Goal: Communication & Community: Ask a question

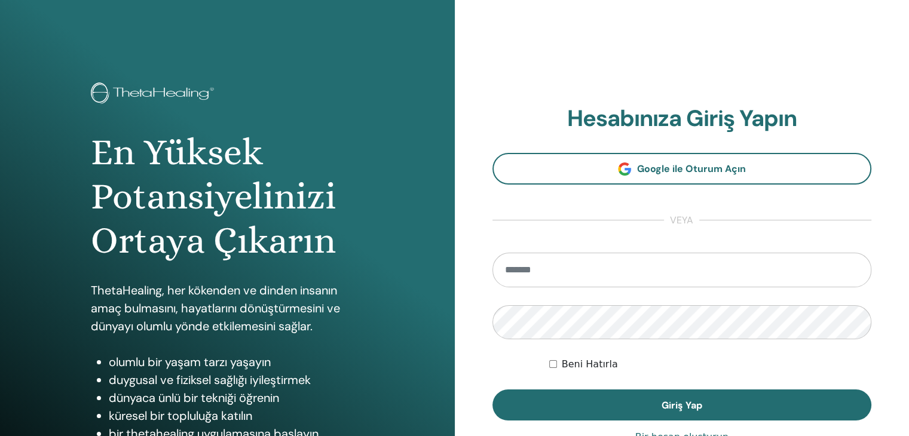
type input "**********"
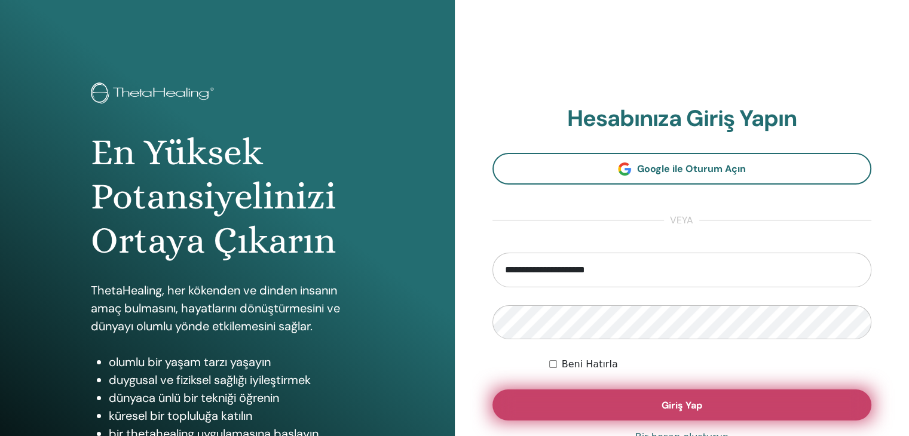
click at [643, 412] on button "Giriş Yap" at bounding box center [683, 405] width 380 height 31
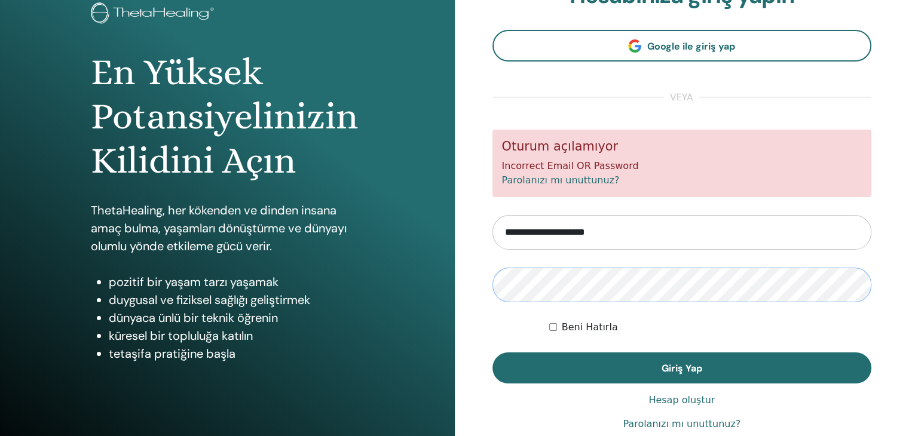
scroll to position [60, 0]
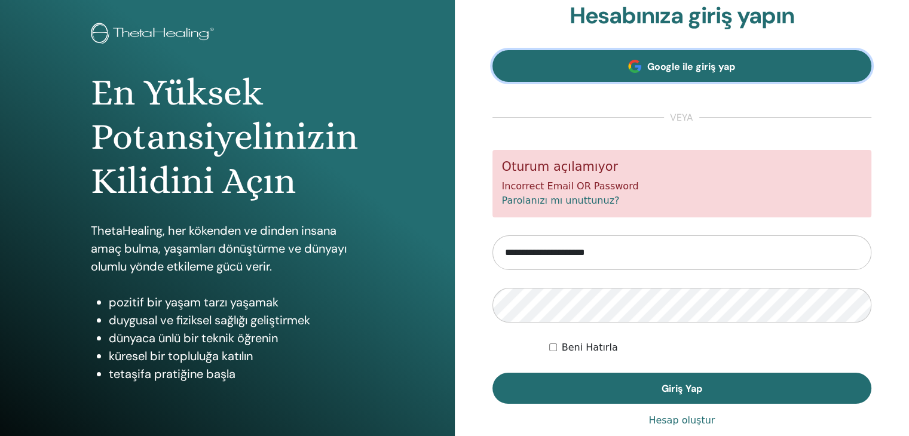
click at [683, 67] on span "Google ile giriş yap" at bounding box center [691, 66] width 88 height 13
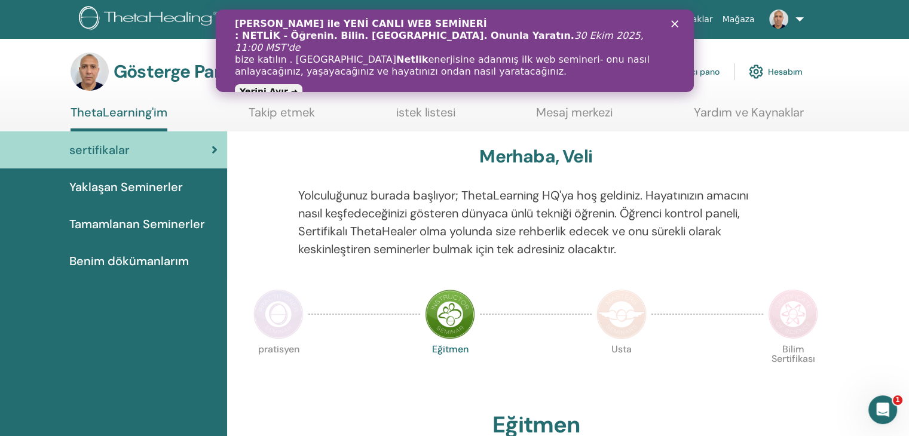
click at [680, 26] on div "Kapat" at bounding box center [677, 23] width 12 height 7
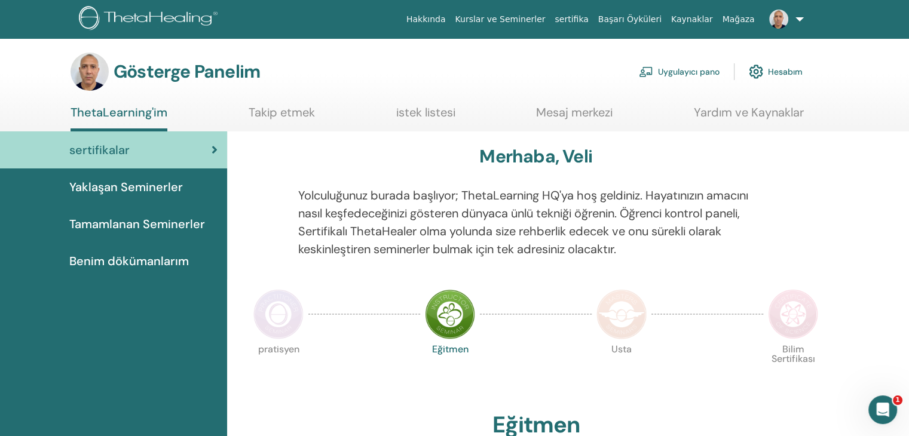
click at [119, 189] on font "Yaklaşan Seminerler" at bounding box center [126, 187] width 114 height 16
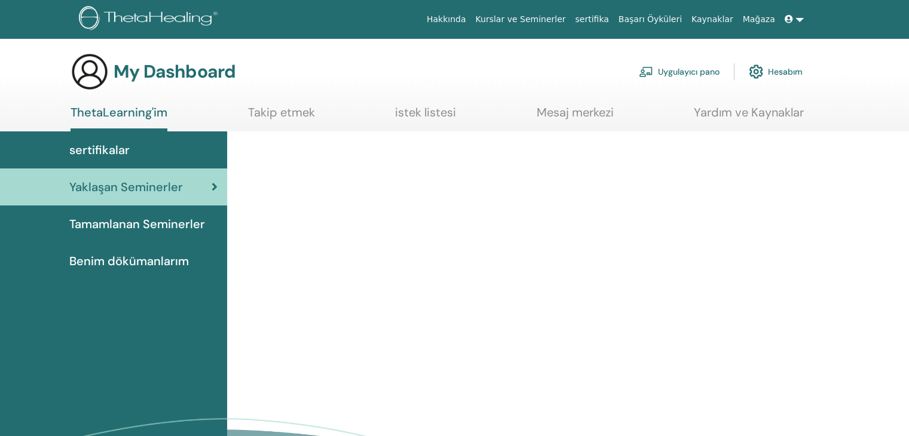
click at [120, 158] on span "sertifikalar" at bounding box center [99, 150] width 60 height 18
click at [123, 149] on span "sertifikalar" at bounding box center [99, 150] width 60 height 18
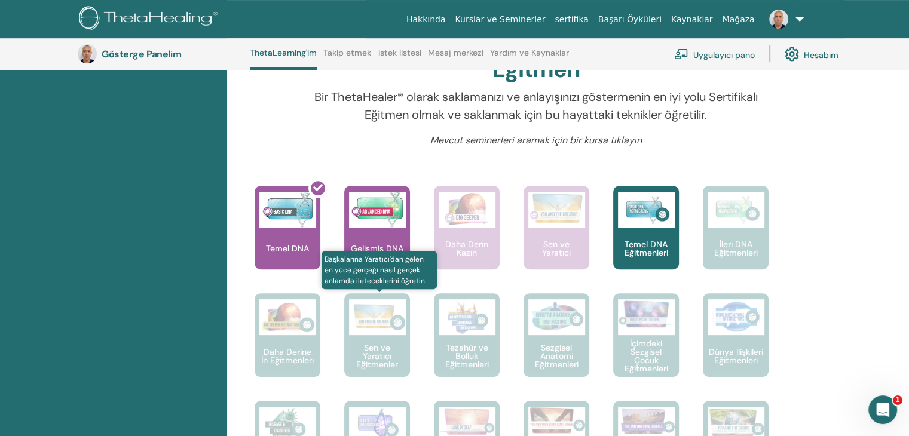
scroll to position [390, 0]
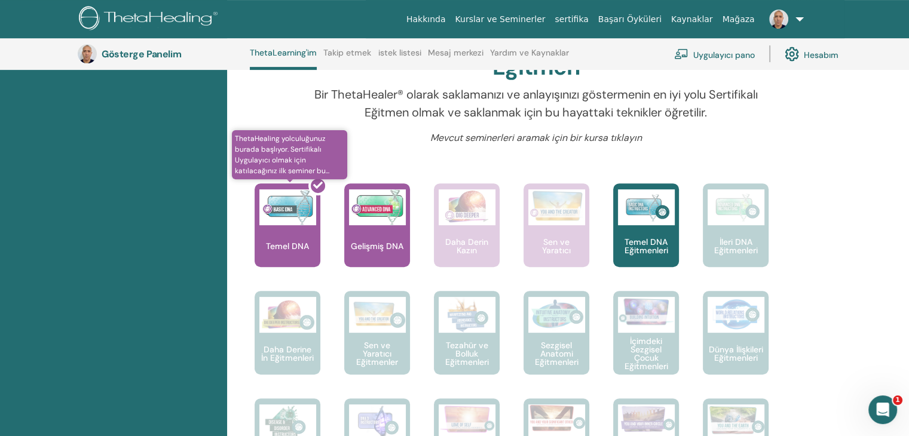
click at [295, 228] on div at bounding box center [295, 230] width 66 height 108
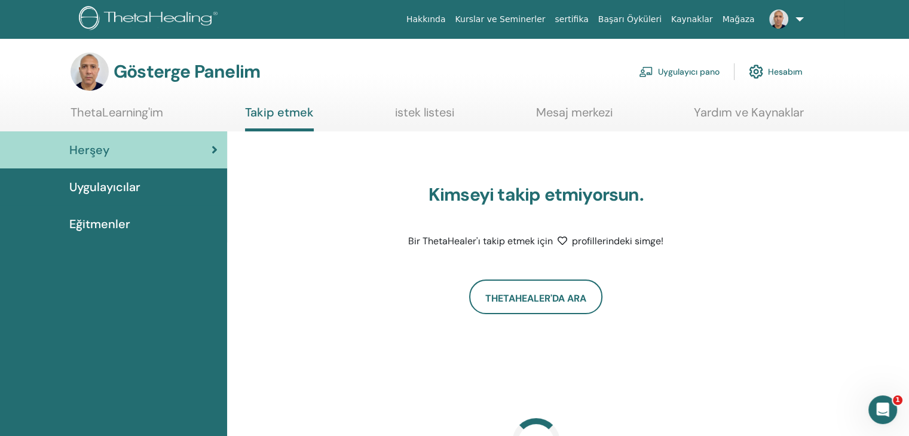
click at [438, 113] on font "istek listesi" at bounding box center [424, 113] width 59 height 16
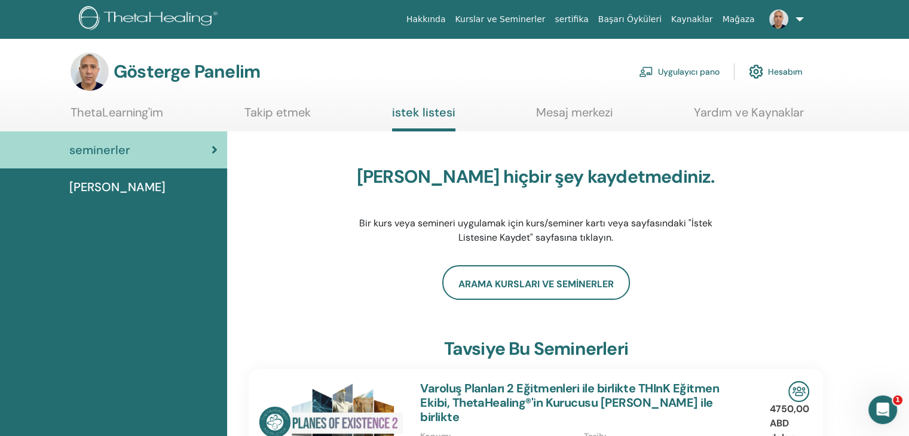
click at [105, 110] on font "ThetaLearning'im" at bounding box center [117, 113] width 93 height 16
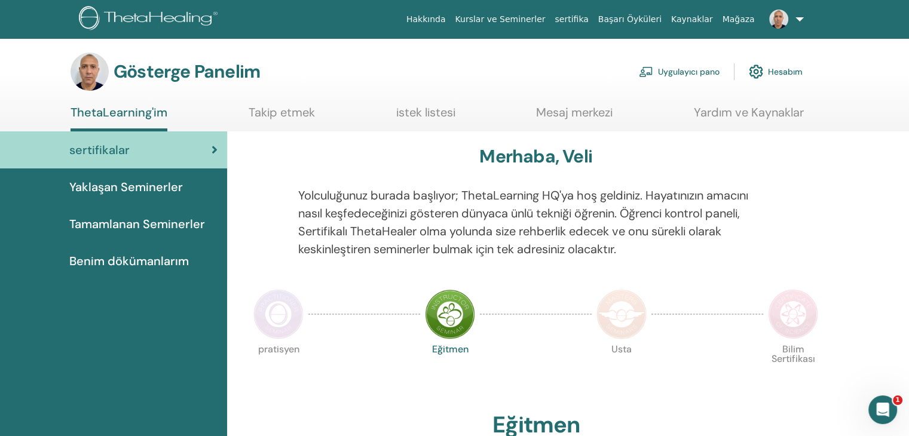
click at [779, 70] on font "Hesabım" at bounding box center [785, 72] width 35 height 11
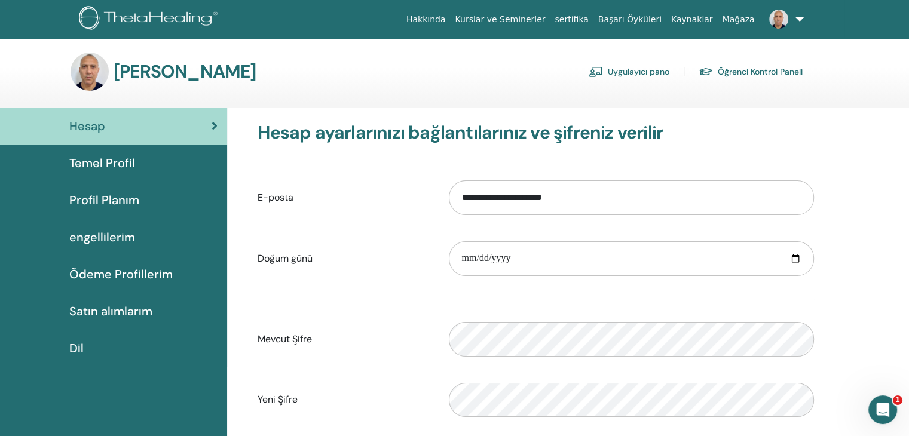
click at [124, 316] on font "Satın alımlarım" at bounding box center [110, 312] width 83 height 16
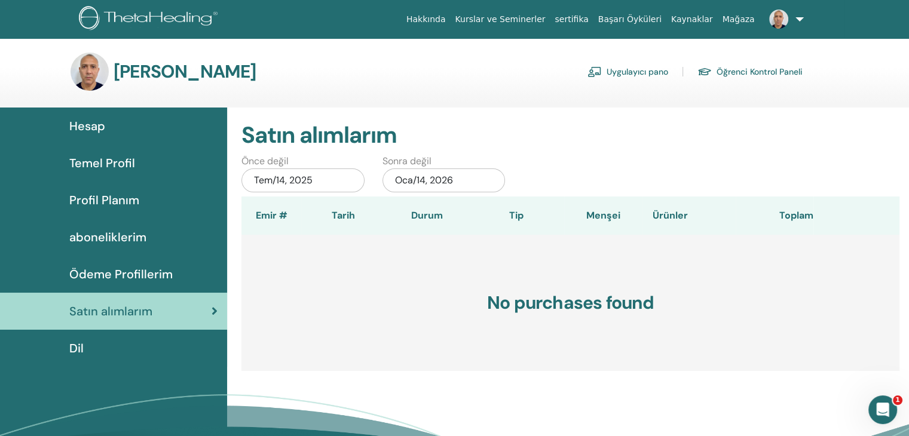
click at [593, 17] on link "sertifika" at bounding box center [571, 19] width 43 height 22
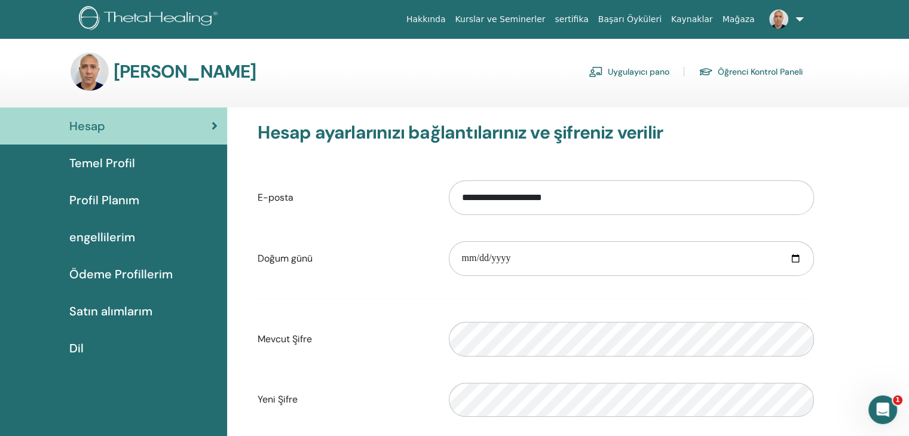
click at [124, 158] on font "Temel Profil" at bounding box center [102, 163] width 66 height 16
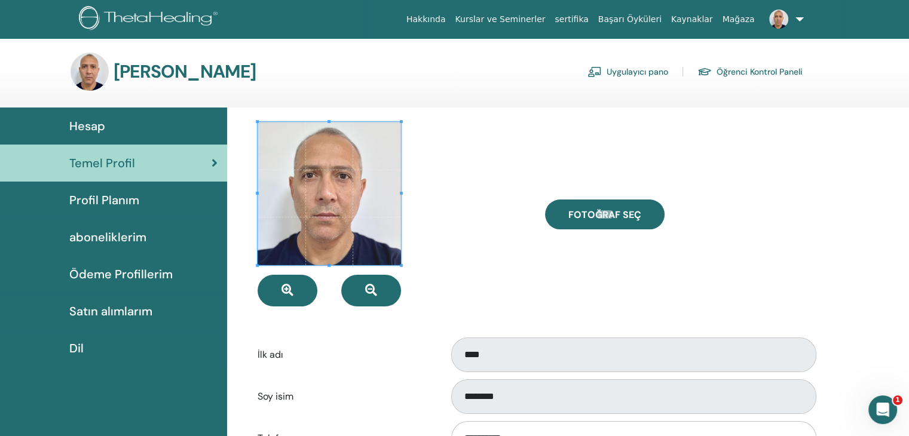
click at [471, 252] on div at bounding box center [392, 214] width 287 height 185
click at [115, 204] on span "Profil Planım" at bounding box center [104, 200] width 70 height 18
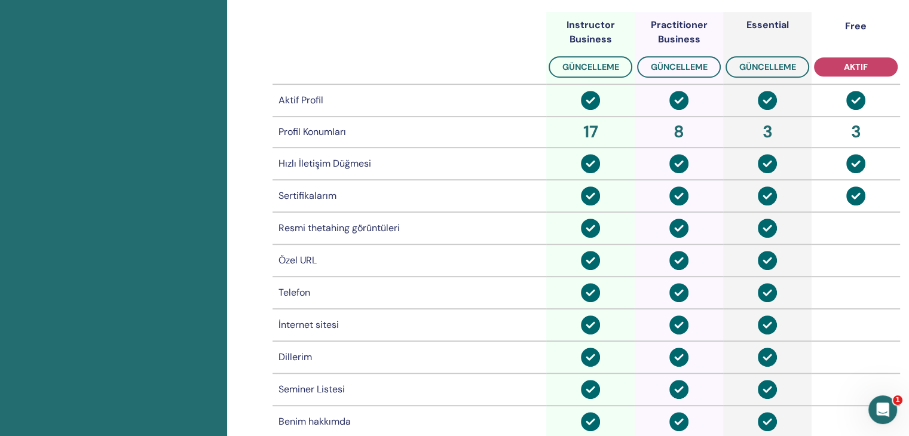
scroll to position [505, 0]
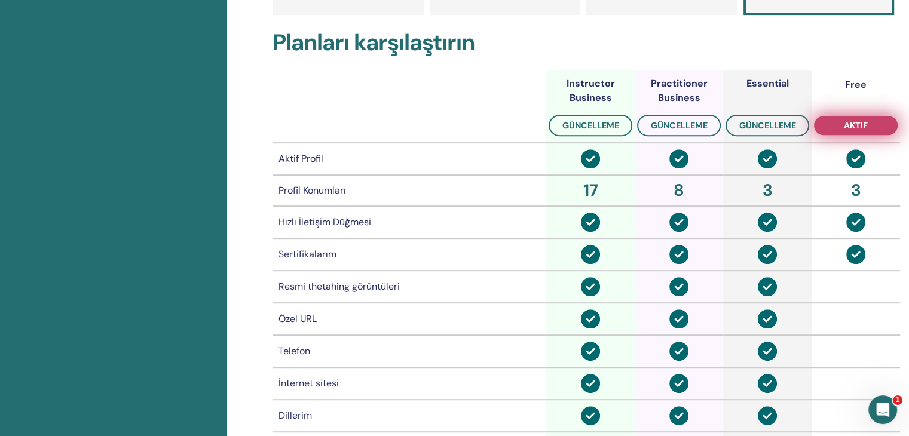
click at [855, 127] on span "aktif" at bounding box center [856, 126] width 24 height 10
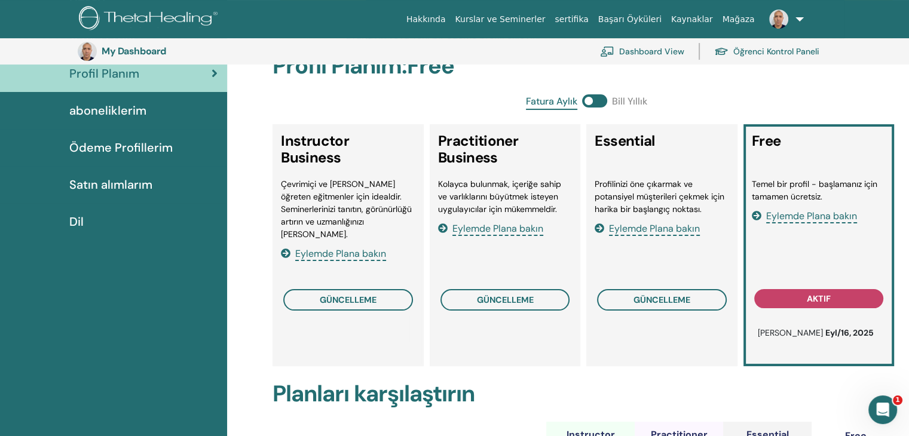
scroll to position [146, 0]
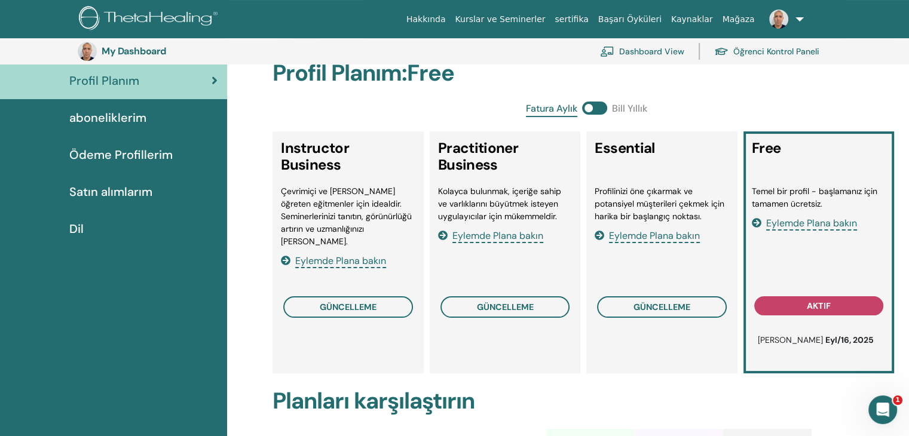
click at [671, 51] on link "Dashboard View" at bounding box center [642, 51] width 84 height 26
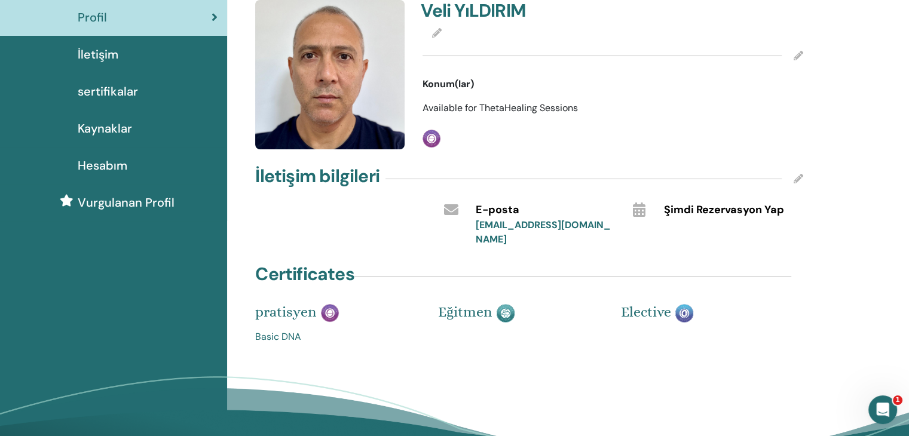
scroll to position [60, 0]
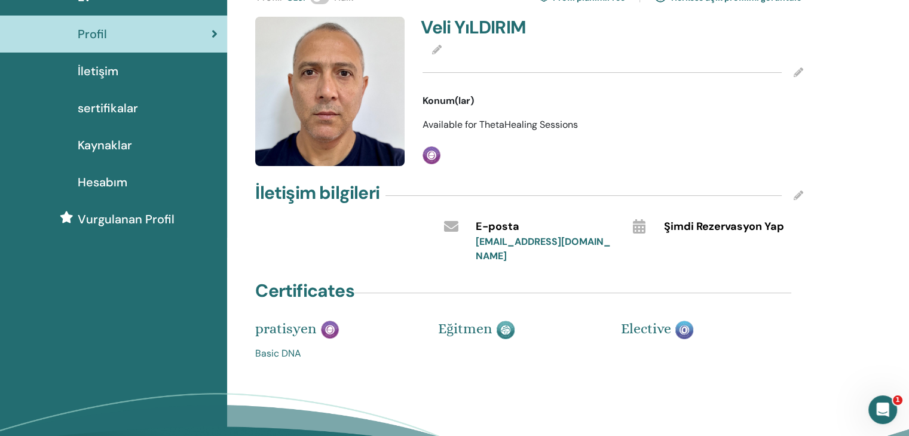
click at [285, 347] on link "Basic DNA" at bounding box center [337, 354] width 165 height 14
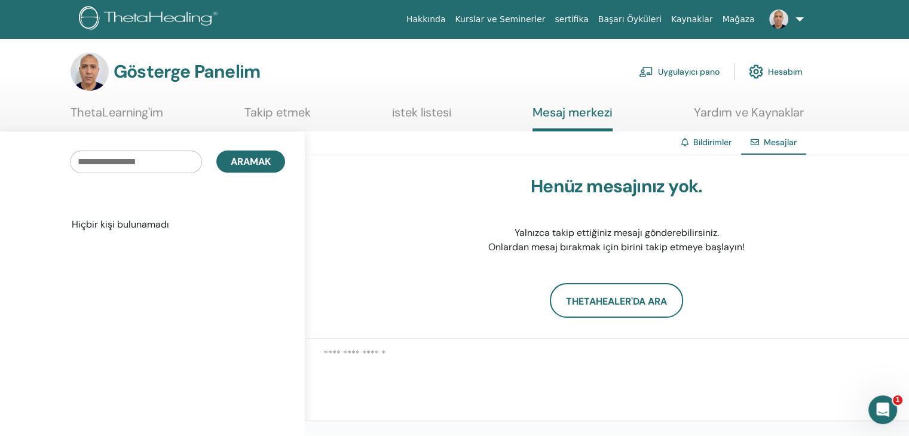
click at [127, 161] on input "text" at bounding box center [136, 162] width 132 height 23
click at [437, 115] on font "istek listesi" at bounding box center [421, 113] width 59 height 16
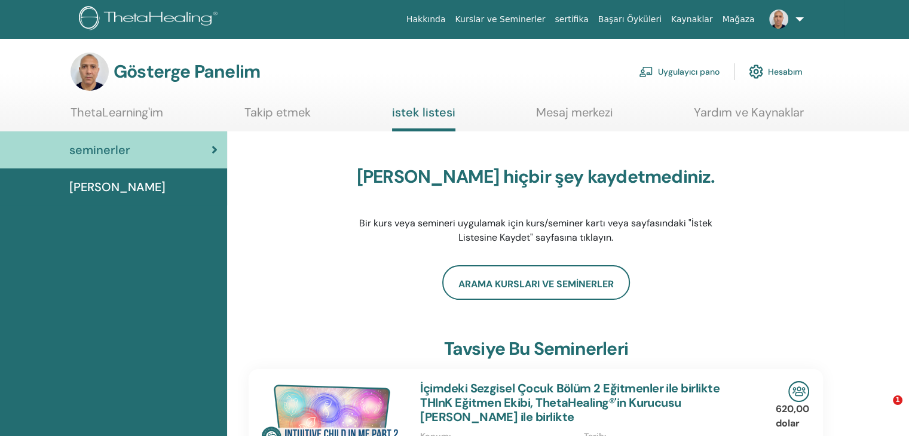
click at [294, 115] on font "Takip etmek" at bounding box center [278, 113] width 66 height 16
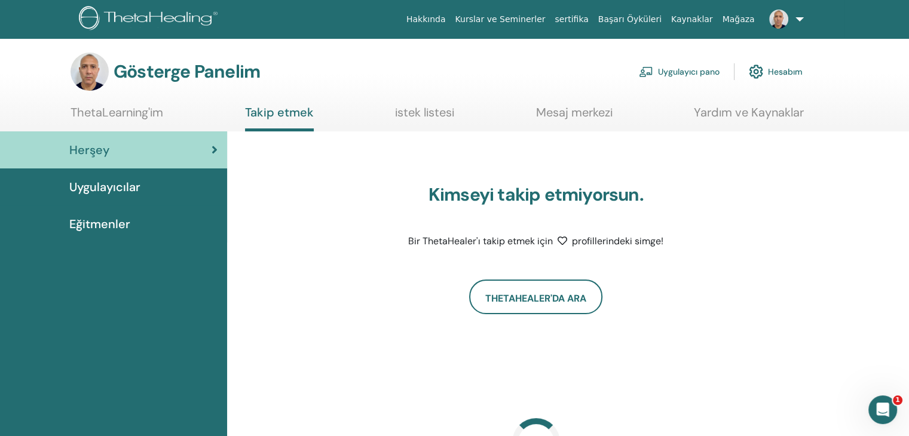
click at [580, 118] on font "Mesaj merkezi" at bounding box center [574, 113] width 77 height 16
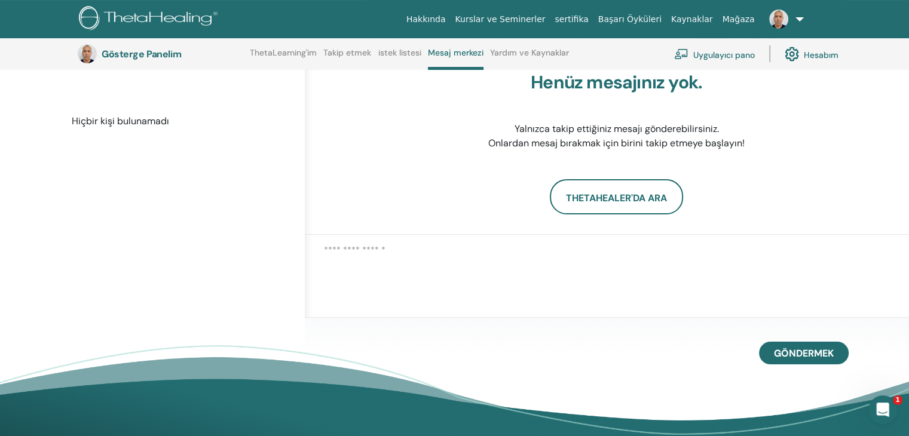
scroll to position [151, 0]
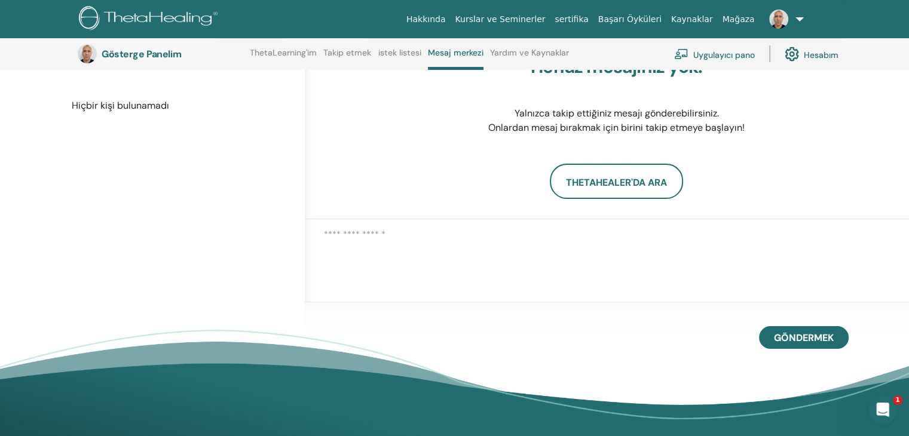
click at [460, 258] on div at bounding box center [607, 241] width 604 height 44
click at [440, 245] on textarea at bounding box center [616, 241] width 585 height 27
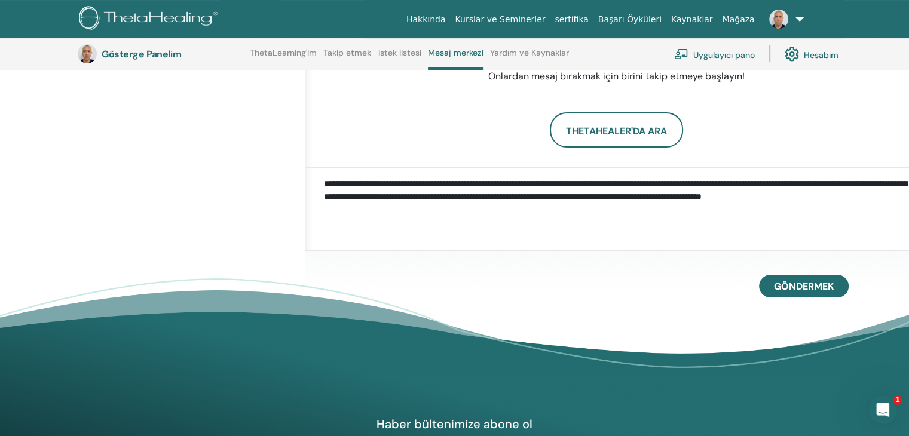
scroll to position [210, 0]
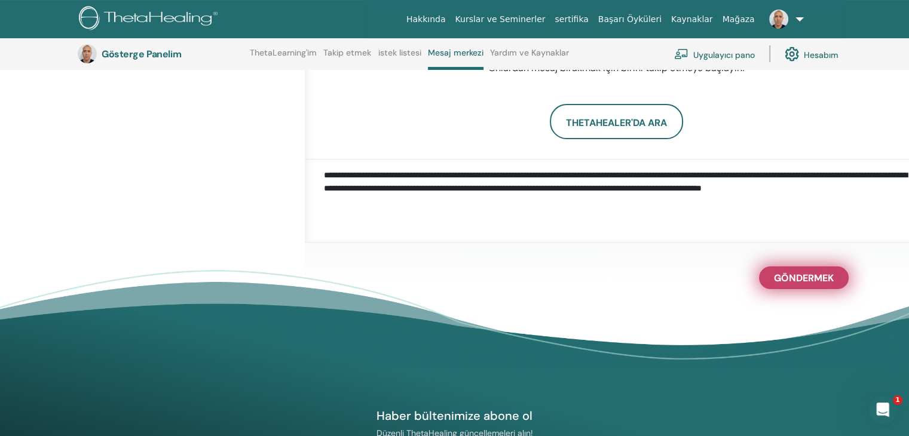
type textarea "**********"
click at [802, 283] on font "Göndermek" at bounding box center [804, 278] width 60 height 13
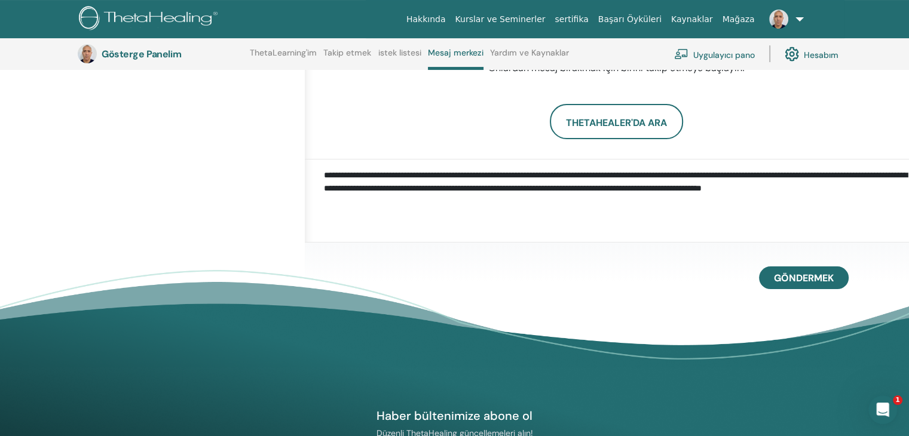
scroll to position [0, 0]
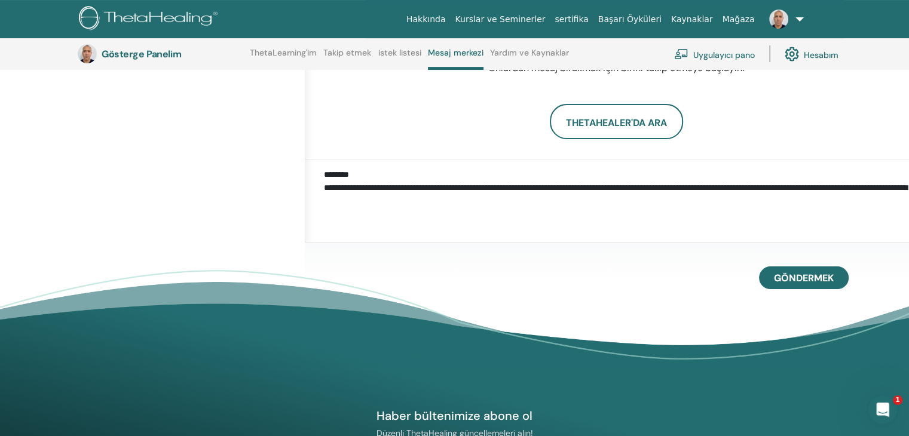
drag, startPoint x: 383, startPoint y: 190, endPoint x: 320, endPoint y: 172, distance: 65.3
click at [320, 172] on div "**********" at bounding box center [607, 182] width 604 height 44
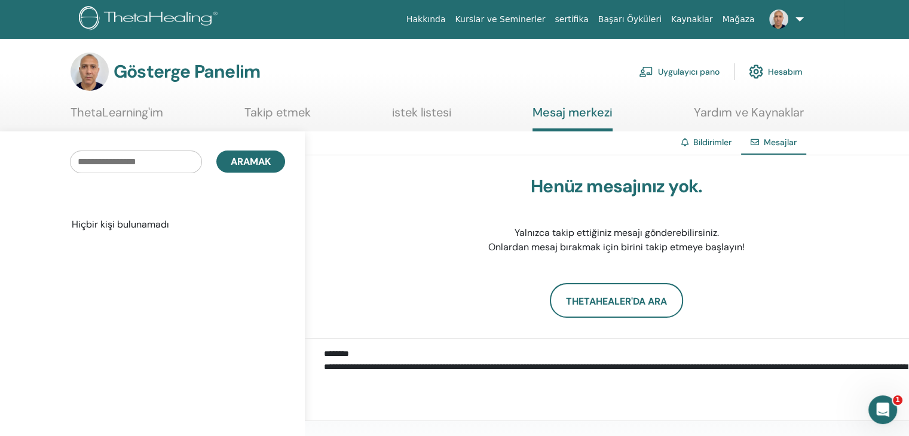
click at [446, 17] on font "Hakkında" at bounding box center [426, 19] width 39 height 10
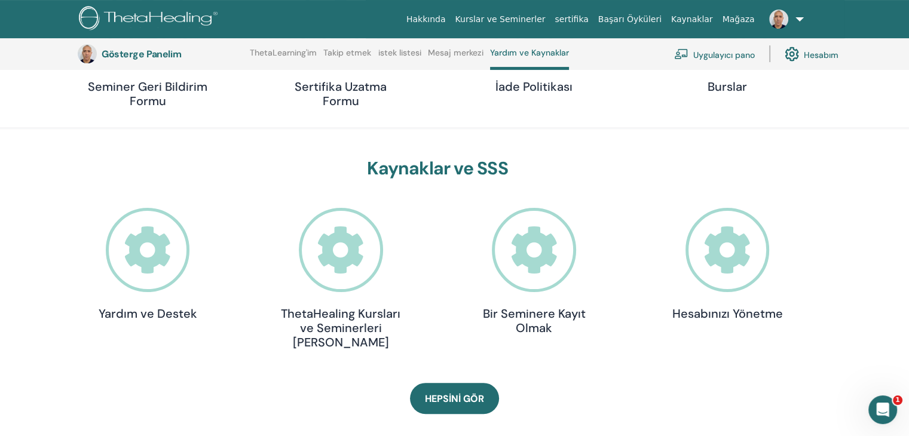
scroll to position [270, 0]
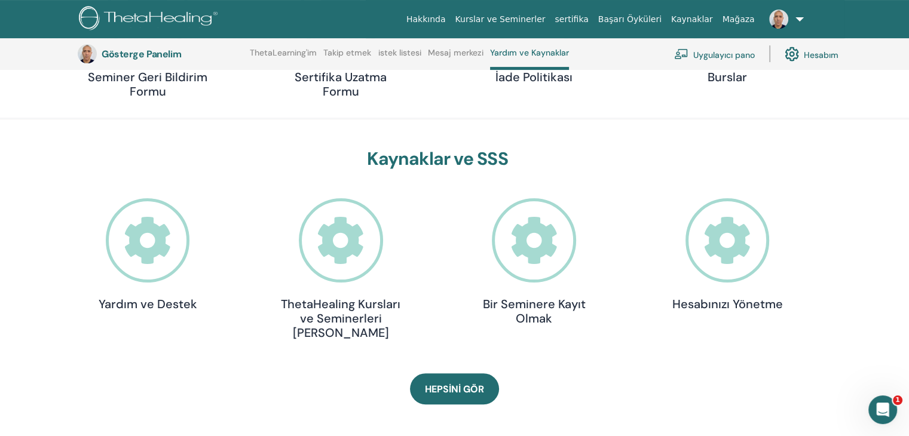
click at [157, 245] on icon at bounding box center [148, 240] width 84 height 84
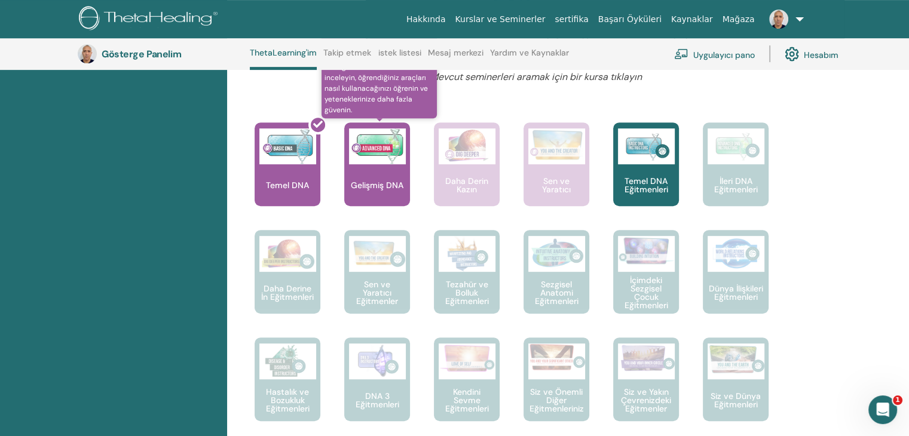
scroll to position [390, 0]
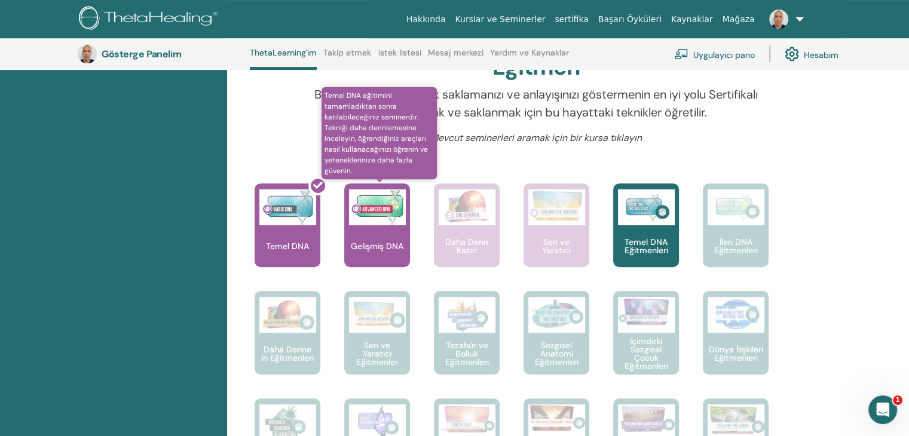
click at [384, 242] on font "Gelişmiş DNA" at bounding box center [377, 246] width 53 height 11
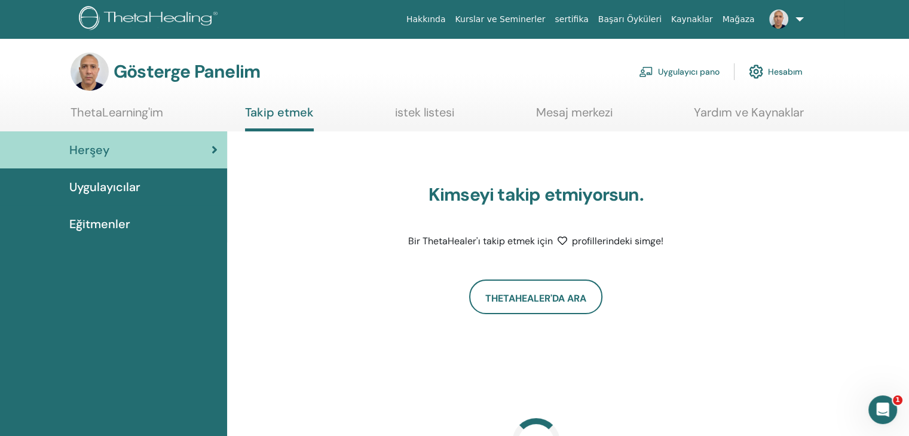
click at [678, 73] on font "Uygulayıcı pano" at bounding box center [689, 72] width 62 height 11
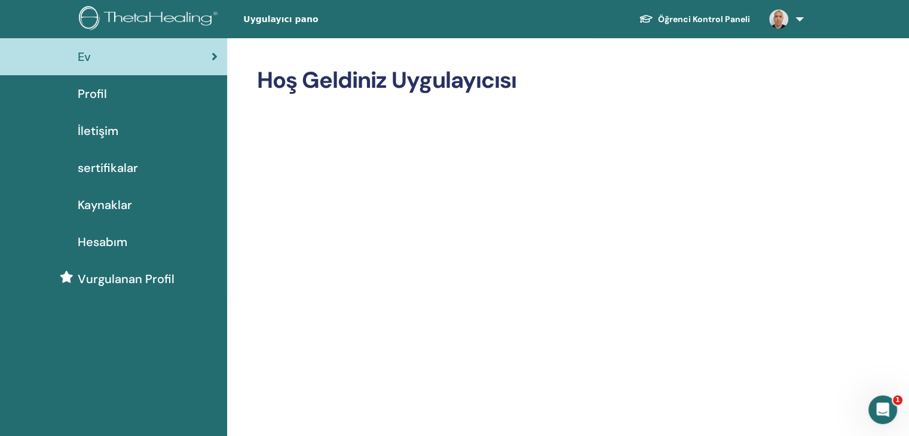
click at [132, 80] on link "Profil" at bounding box center [113, 93] width 227 height 37
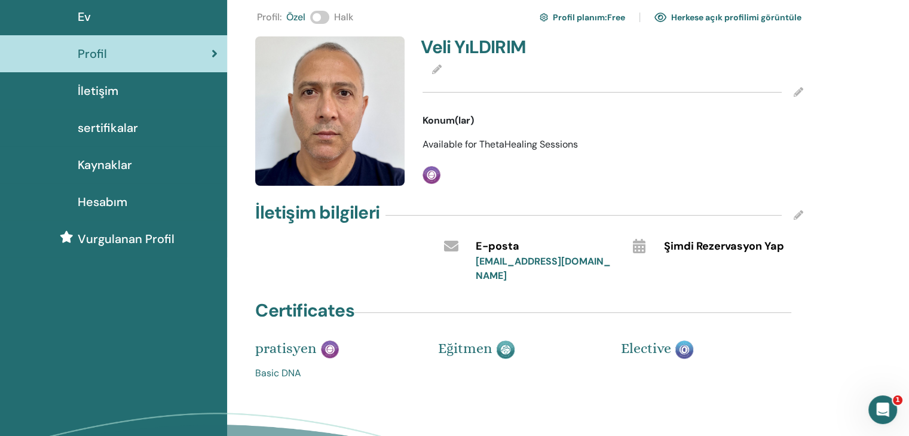
scroll to position [60, 0]
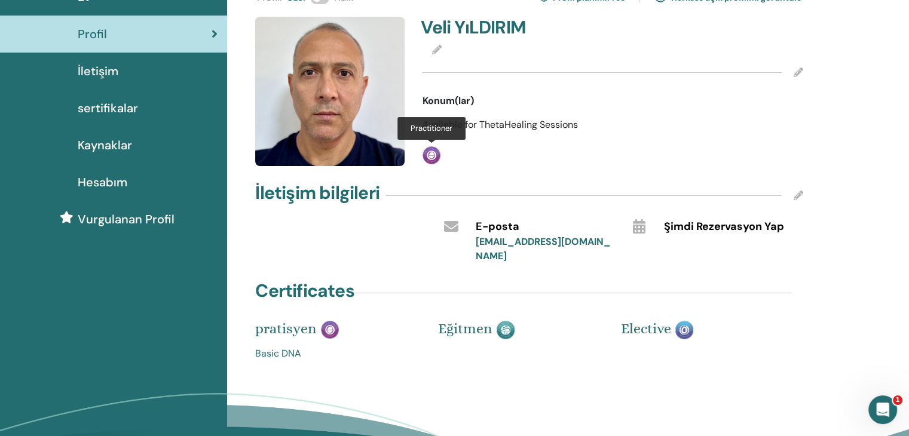
click at [433, 154] on img at bounding box center [432, 155] width 18 height 18
click at [469, 20] on h4 "Veli YıLDIRIM" at bounding box center [513, 28] width 185 height 22
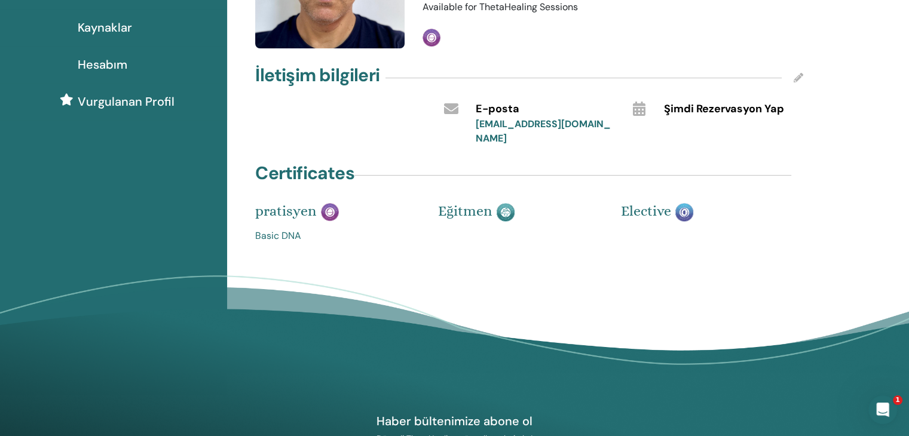
scroll to position [179, 0]
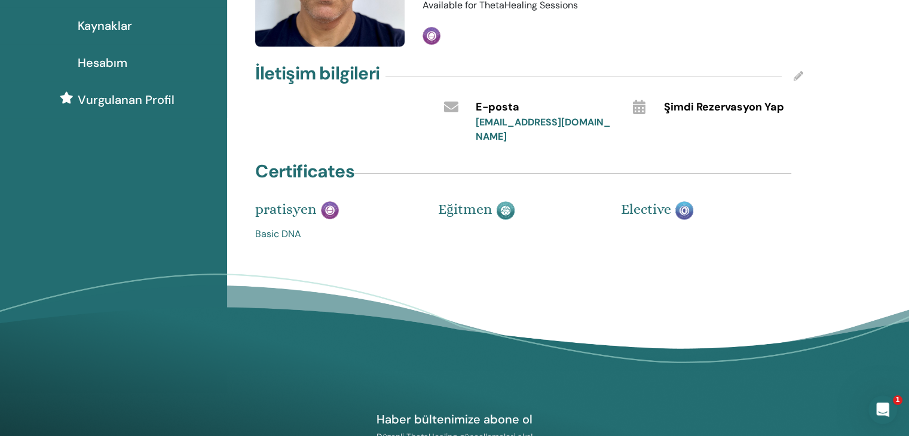
click at [283, 227] on link "Basic DNA" at bounding box center [337, 234] width 165 height 14
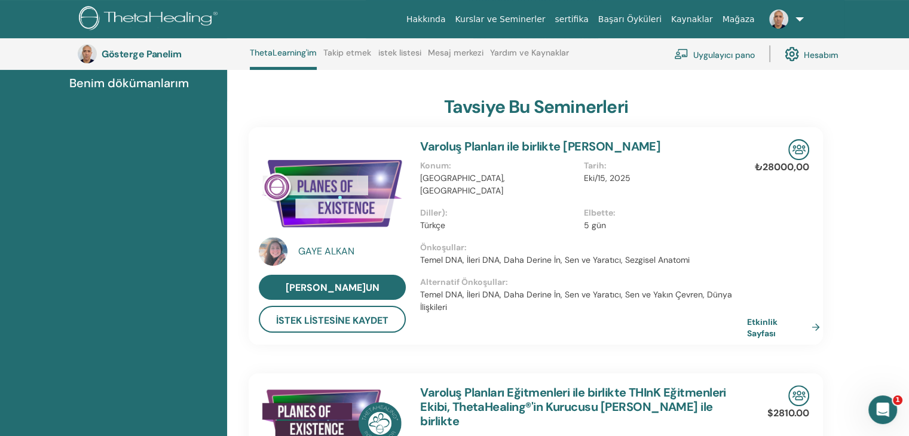
scroll to position [270, 0]
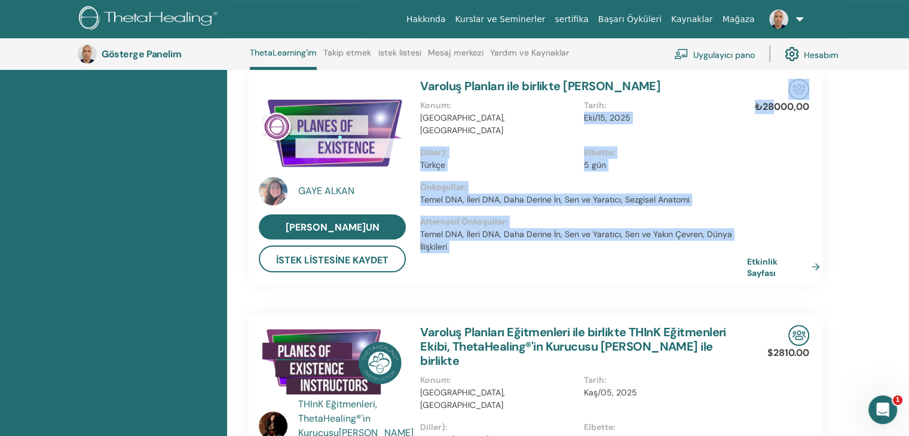
drag, startPoint x: 774, startPoint y: 103, endPoint x: 747, endPoint y: 111, distance: 28.4
click at [747, 111] on div "[PERSON_NAME] Şimdi Kaydolun İstek Listesine Kaydet Varoluş Planları ile birlik…" at bounding box center [536, 176] width 592 height 218
click at [704, 146] on p "Elbette :" at bounding box center [662, 152] width 156 height 13
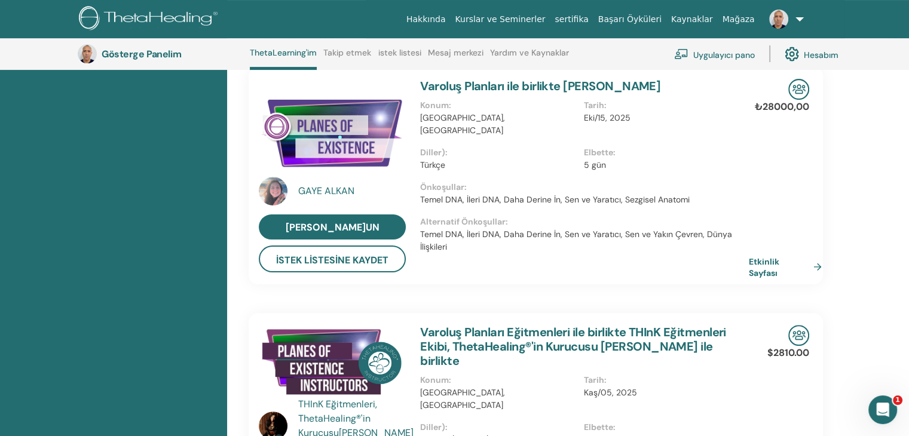
click at [768, 266] on font "Etkinlik Sayfası" at bounding box center [764, 267] width 30 height 22
